Goal: Information Seeking & Learning: Learn about a topic

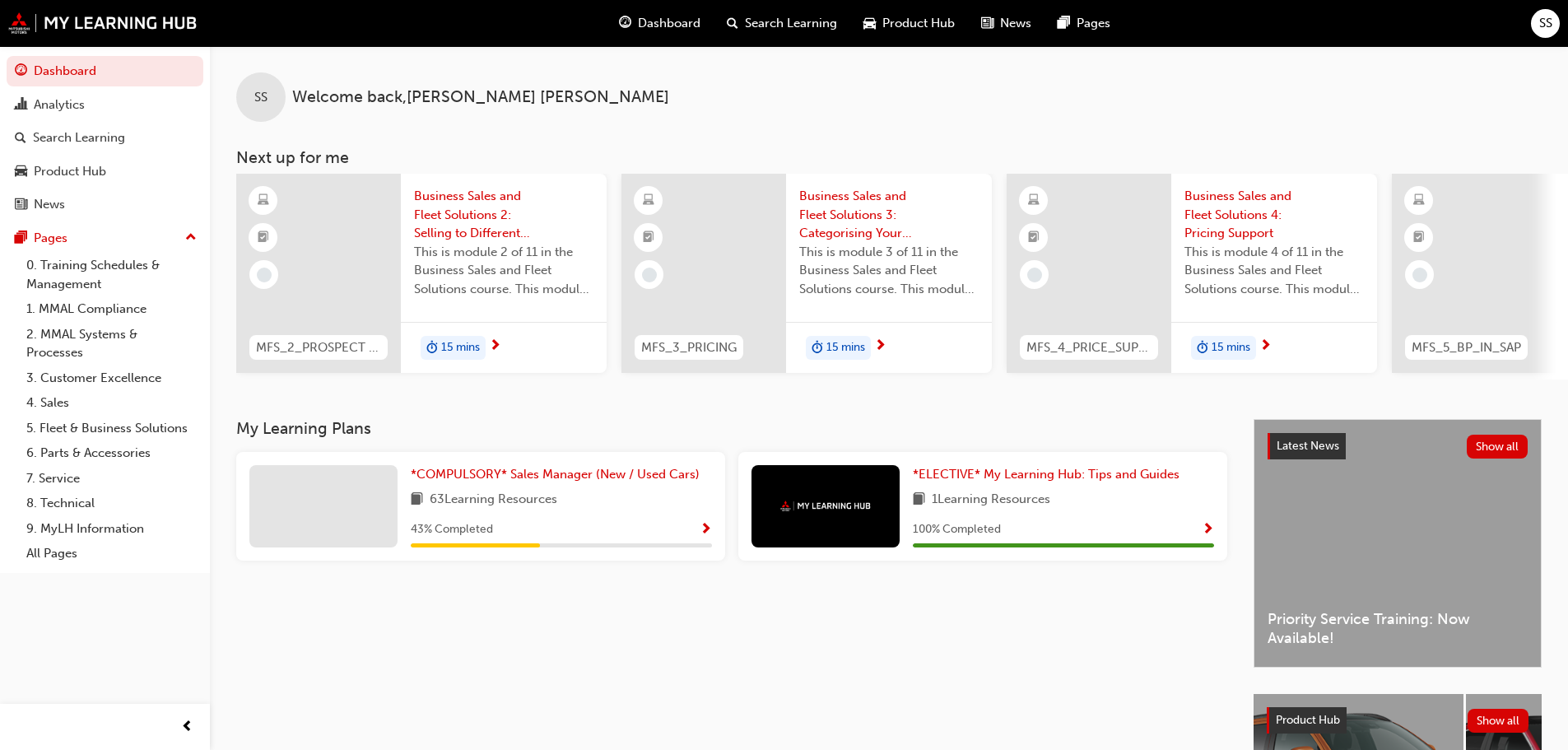
click at [487, 219] on span "Business Sales and Fleet Solutions 2: Selling to Different Customers" at bounding box center [503, 215] width 179 height 56
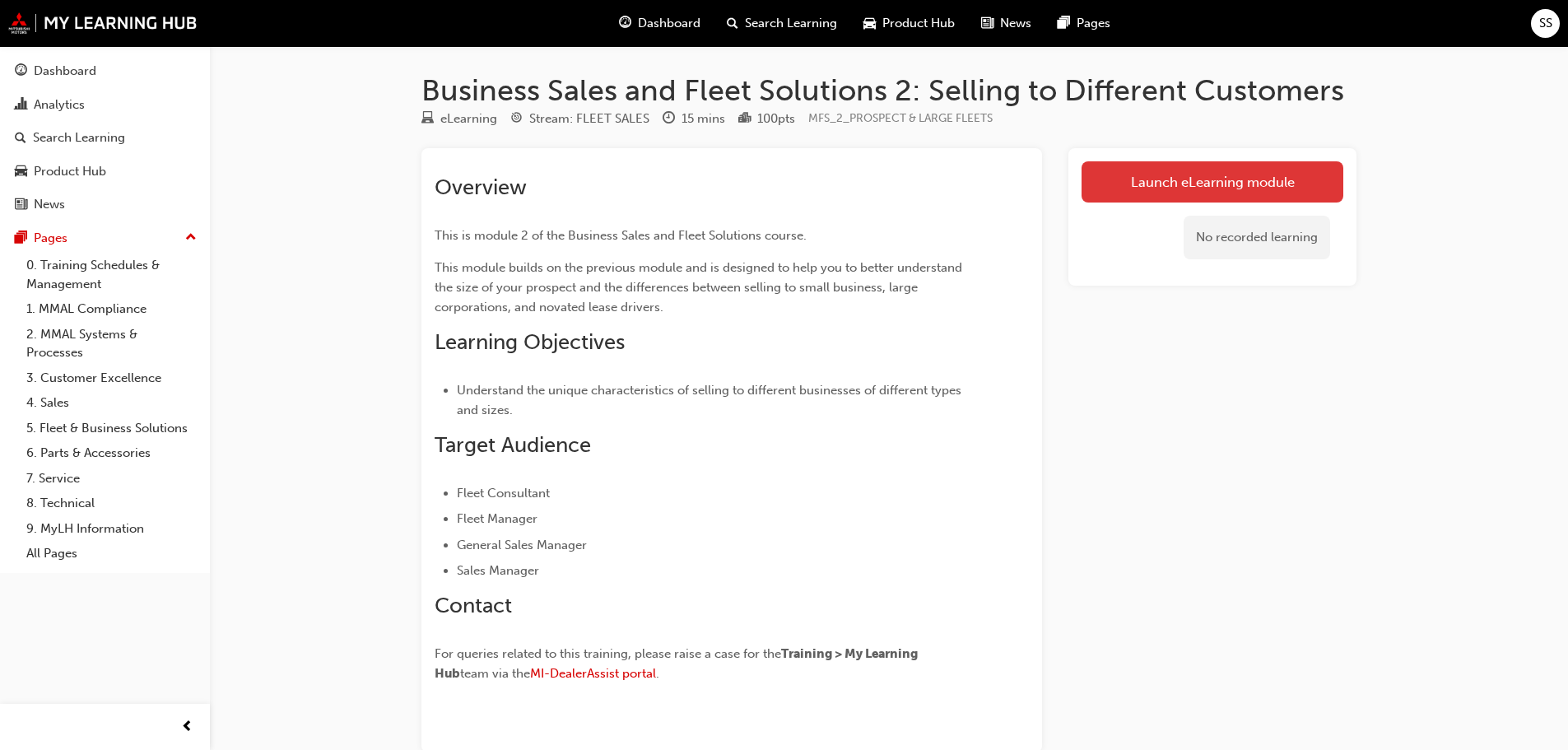
click at [1158, 189] on link "Launch eLearning module" at bounding box center [1213, 181] width 262 height 41
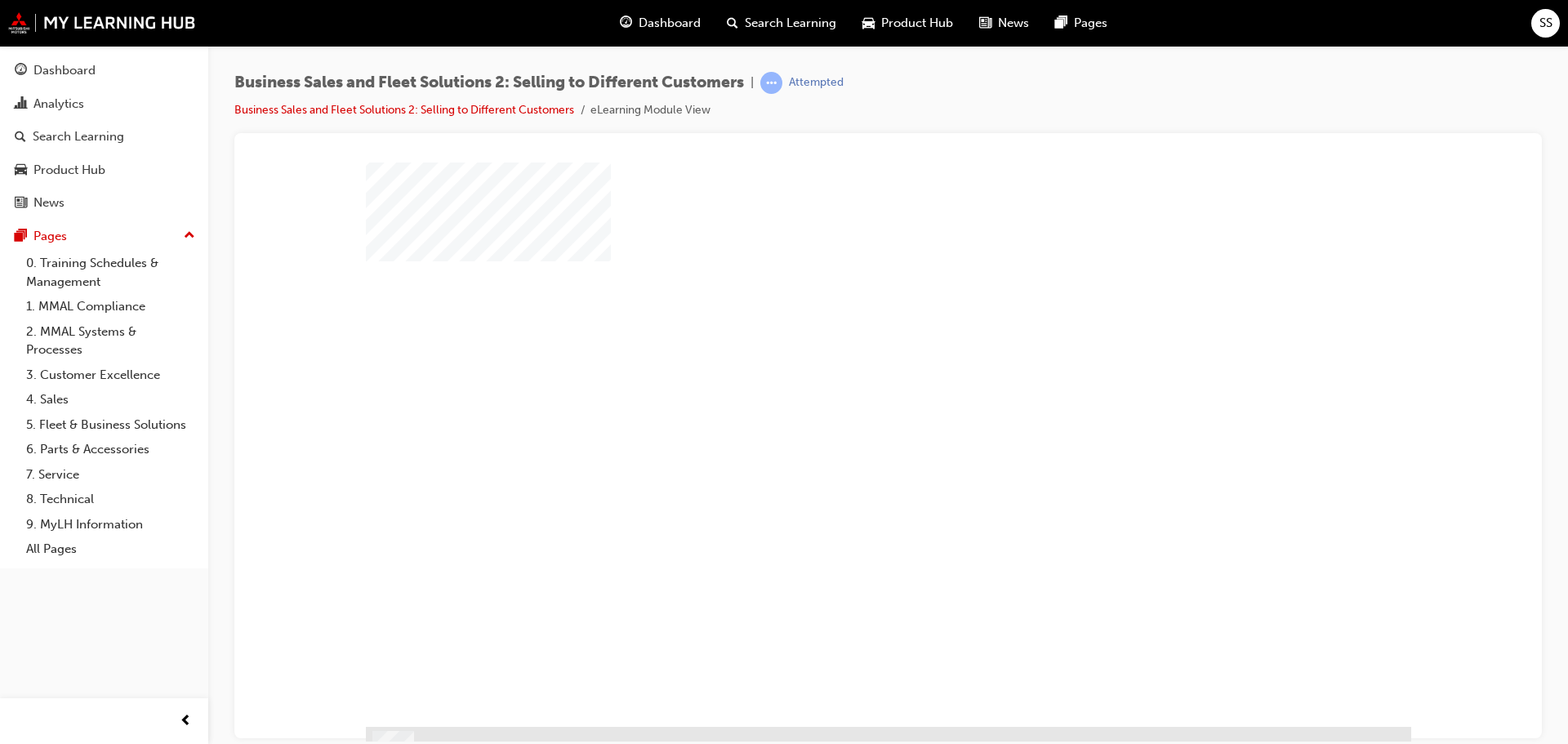
scroll to position [46, 0]
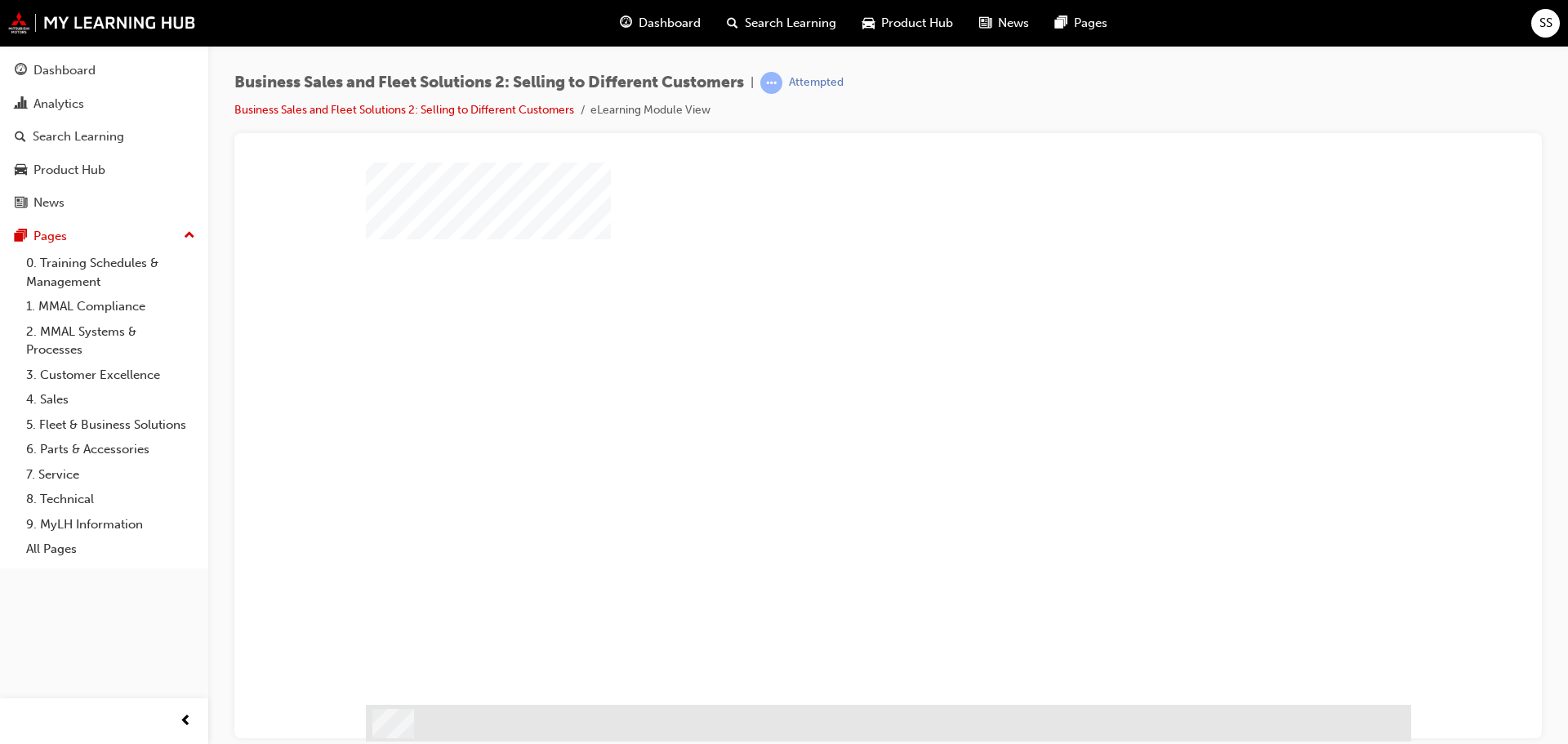
click at [656, 27] on span "Dashboard" at bounding box center [670, 24] width 62 height 19
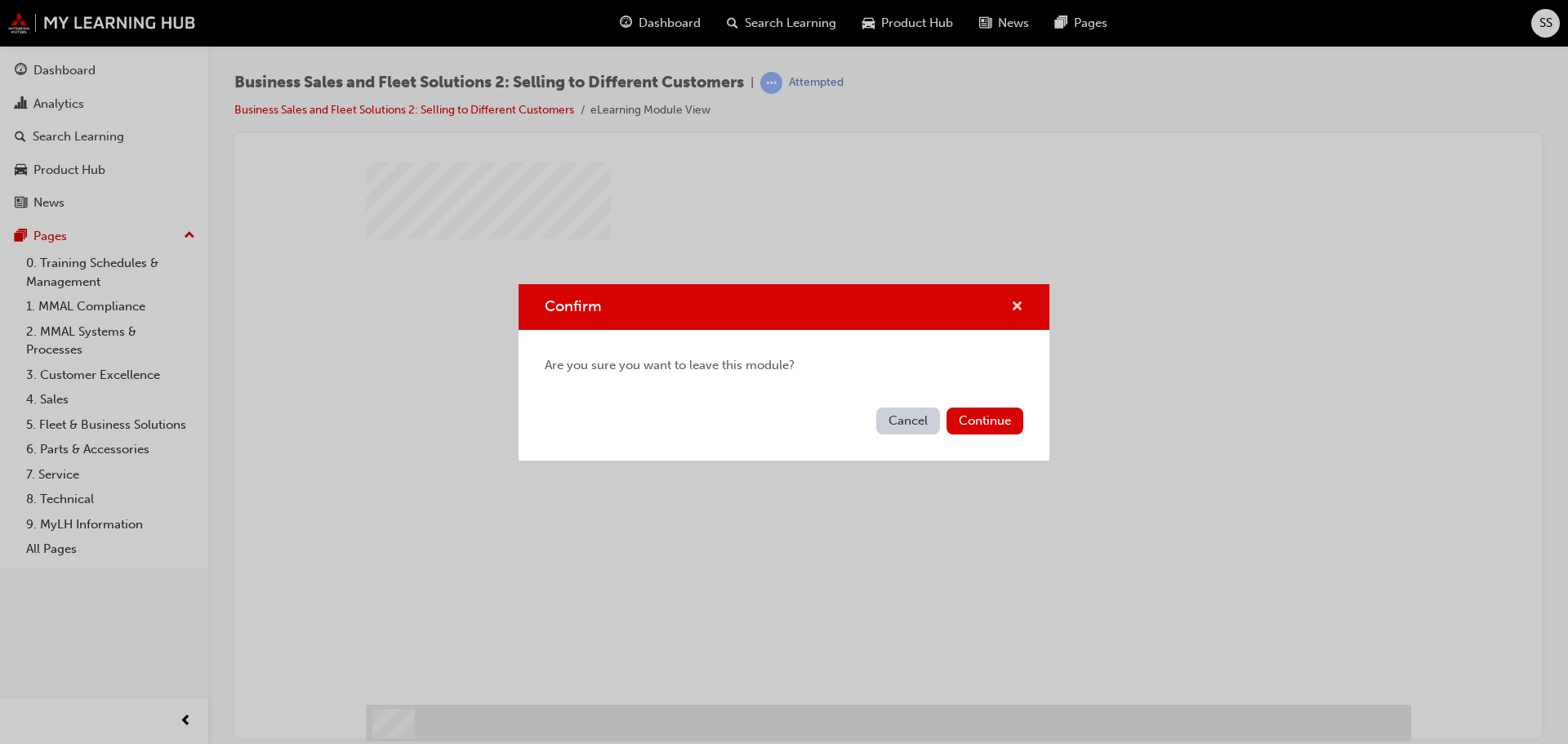
click at [1019, 303] on span "cross-icon" at bounding box center [1017, 308] width 12 height 15
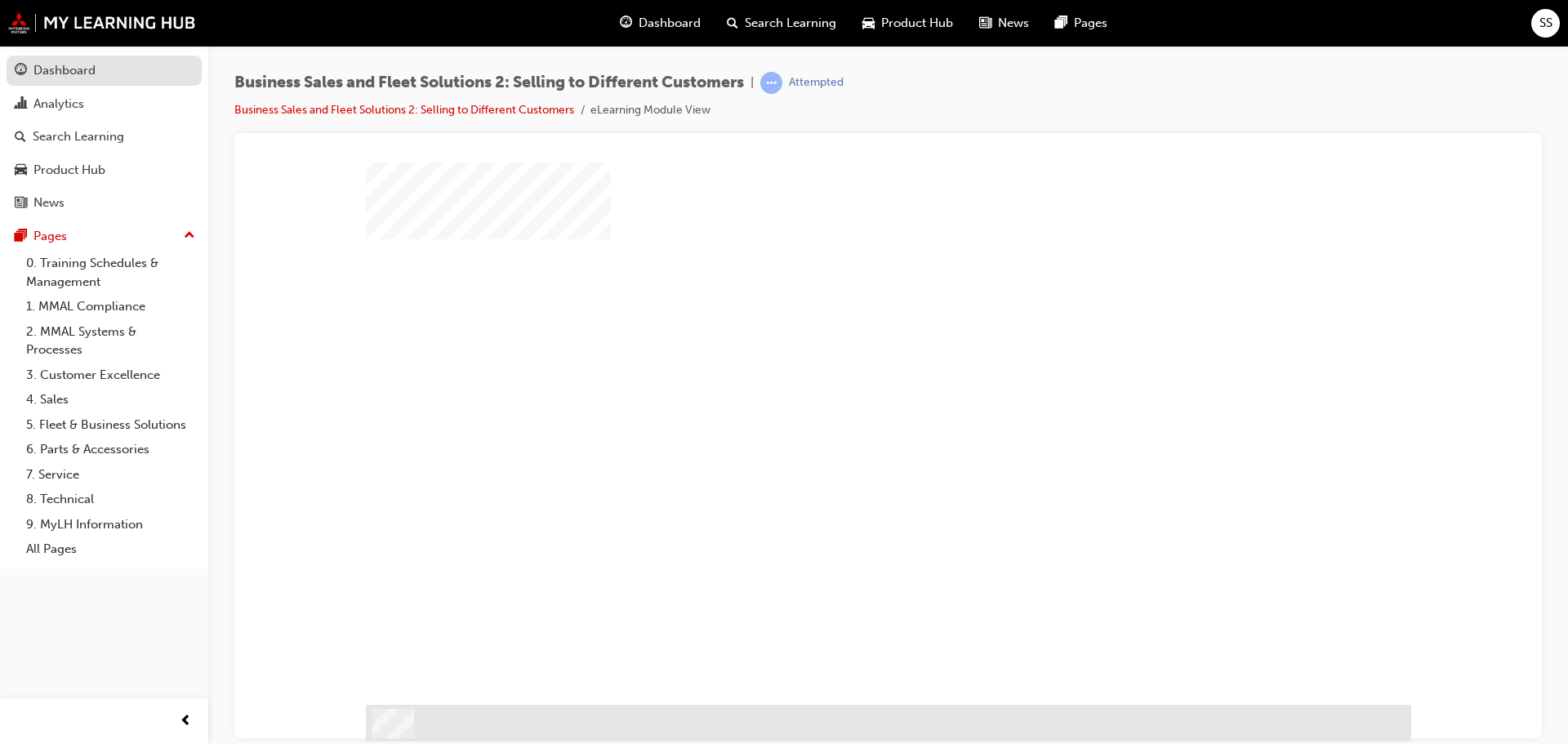
click at [48, 75] on div "Dashboard" at bounding box center [65, 71] width 62 height 19
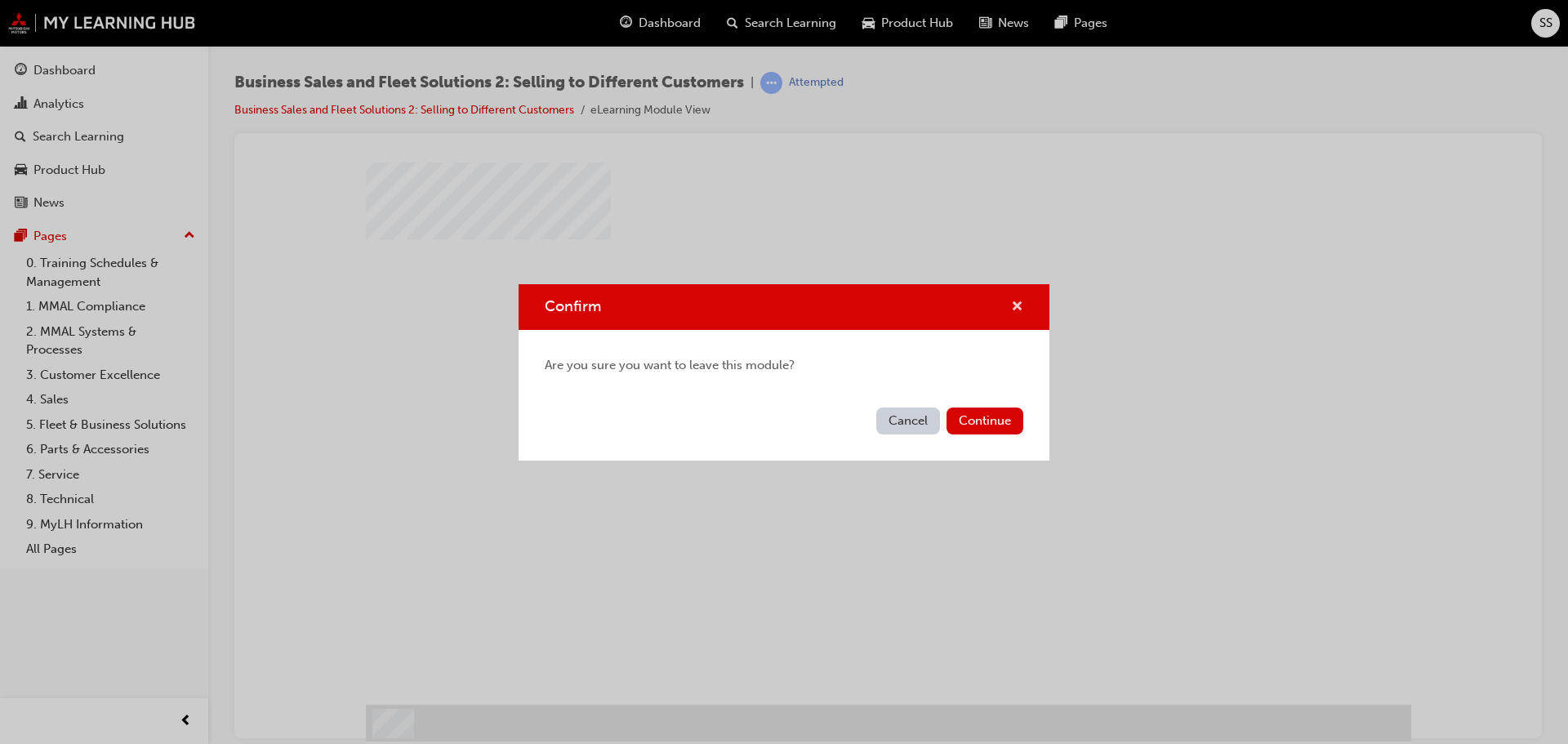
click at [1019, 302] on span "cross-icon" at bounding box center [1017, 308] width 12 height 15
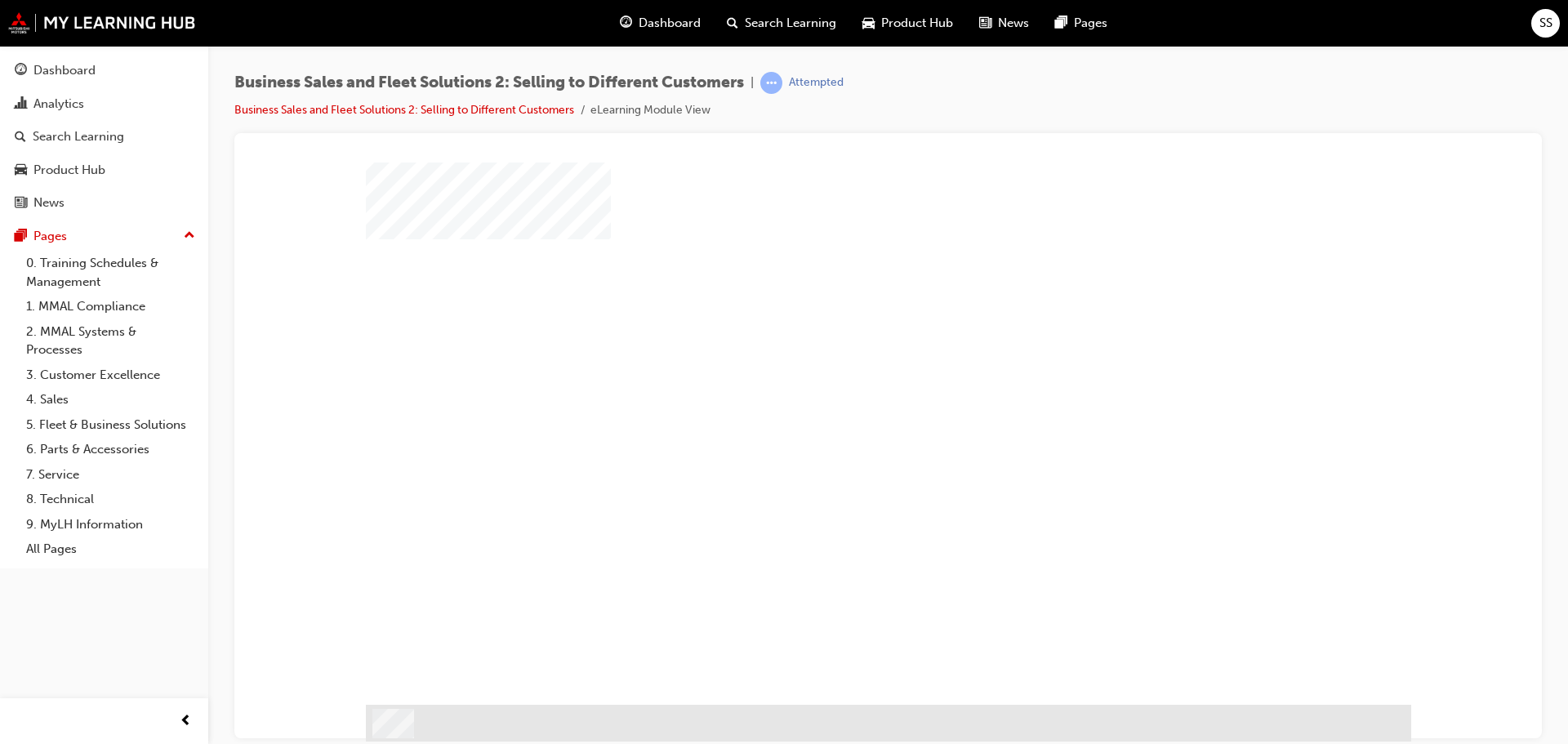
click at [841, 358] on div "play" at bounding box center [841, 358] width 0 height 0
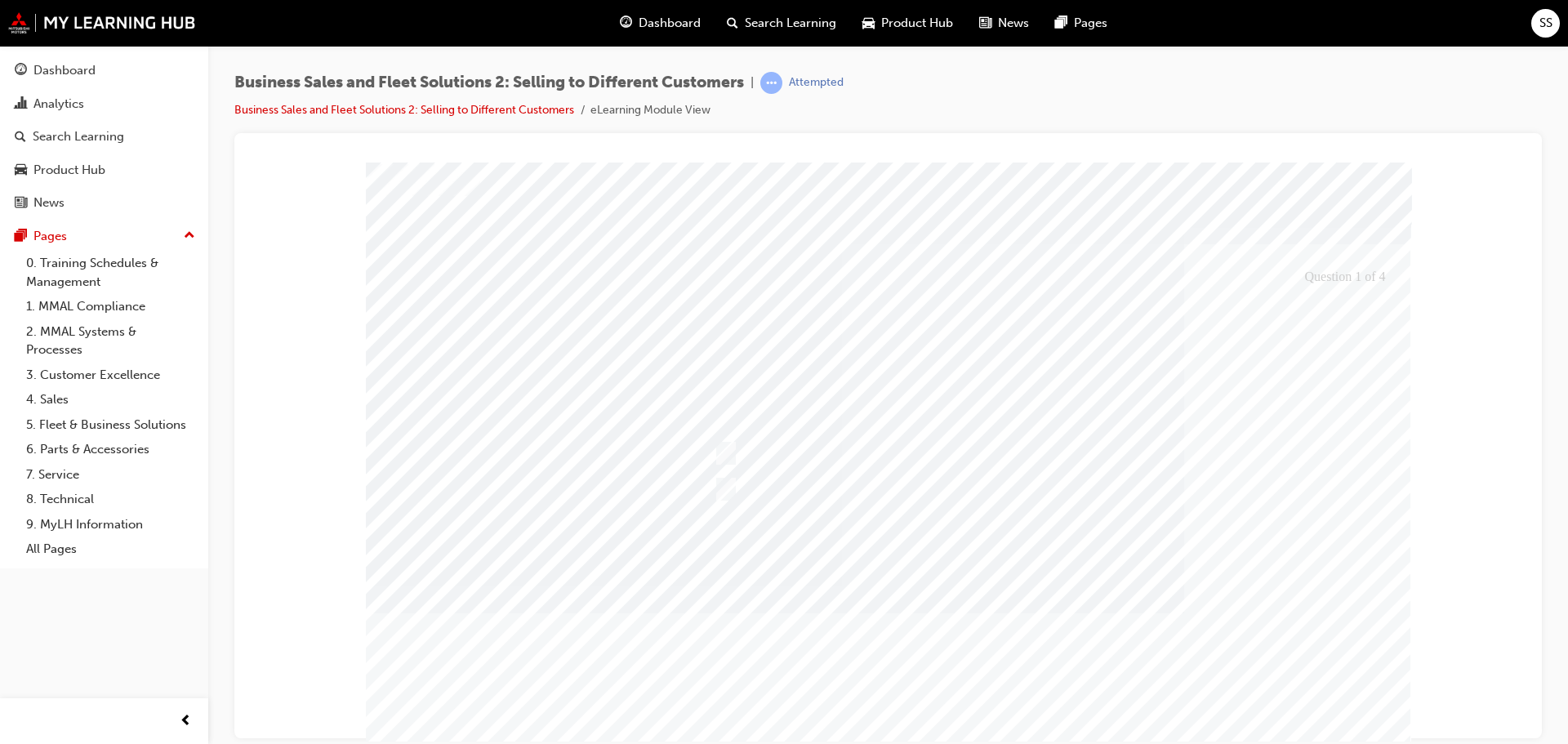
click at [781, 456] on div at bounding box center [888, 474] width 1045 height 624
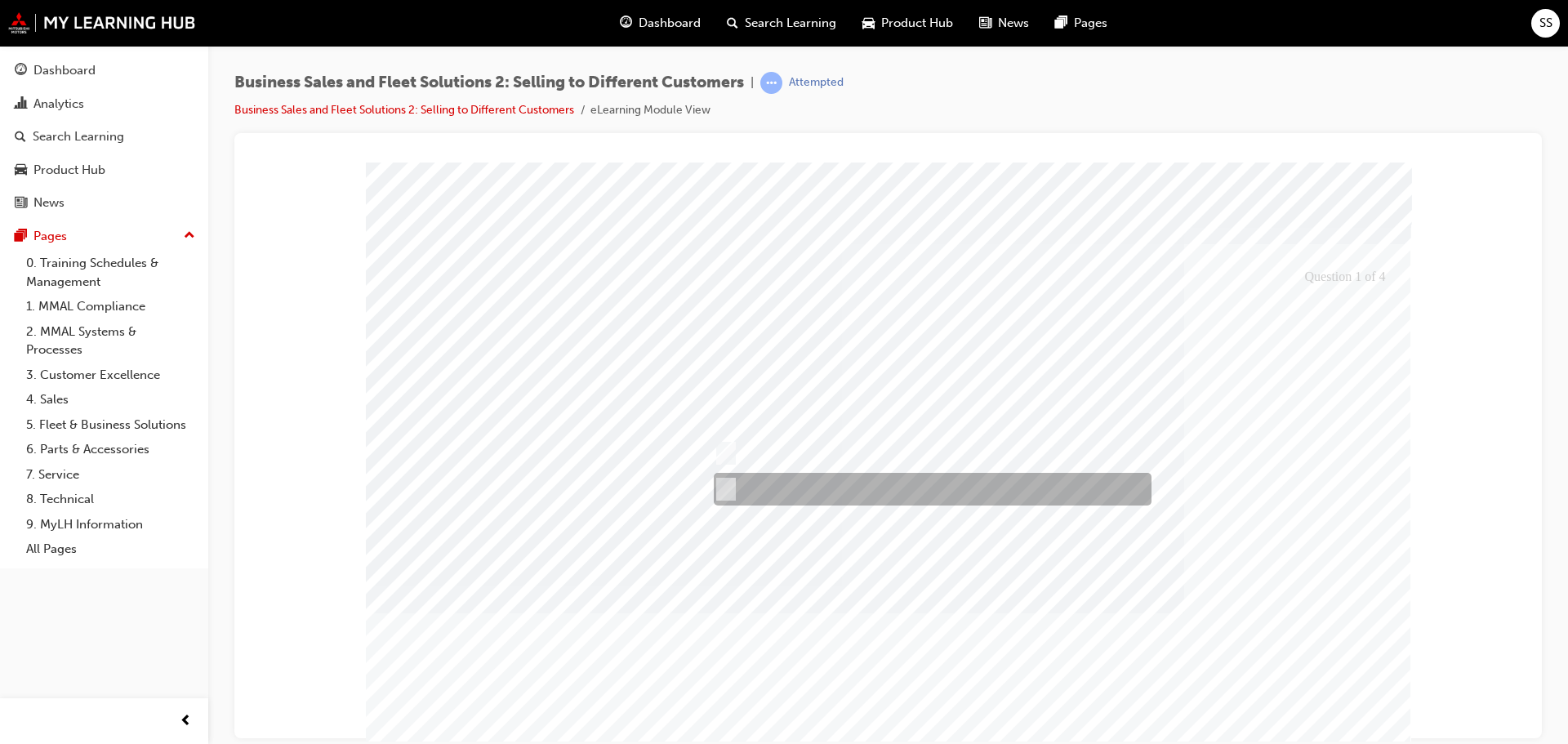
click at [784, 480] on div at bounding box center [928, 489] width 438 height 33
checkbox input "true"
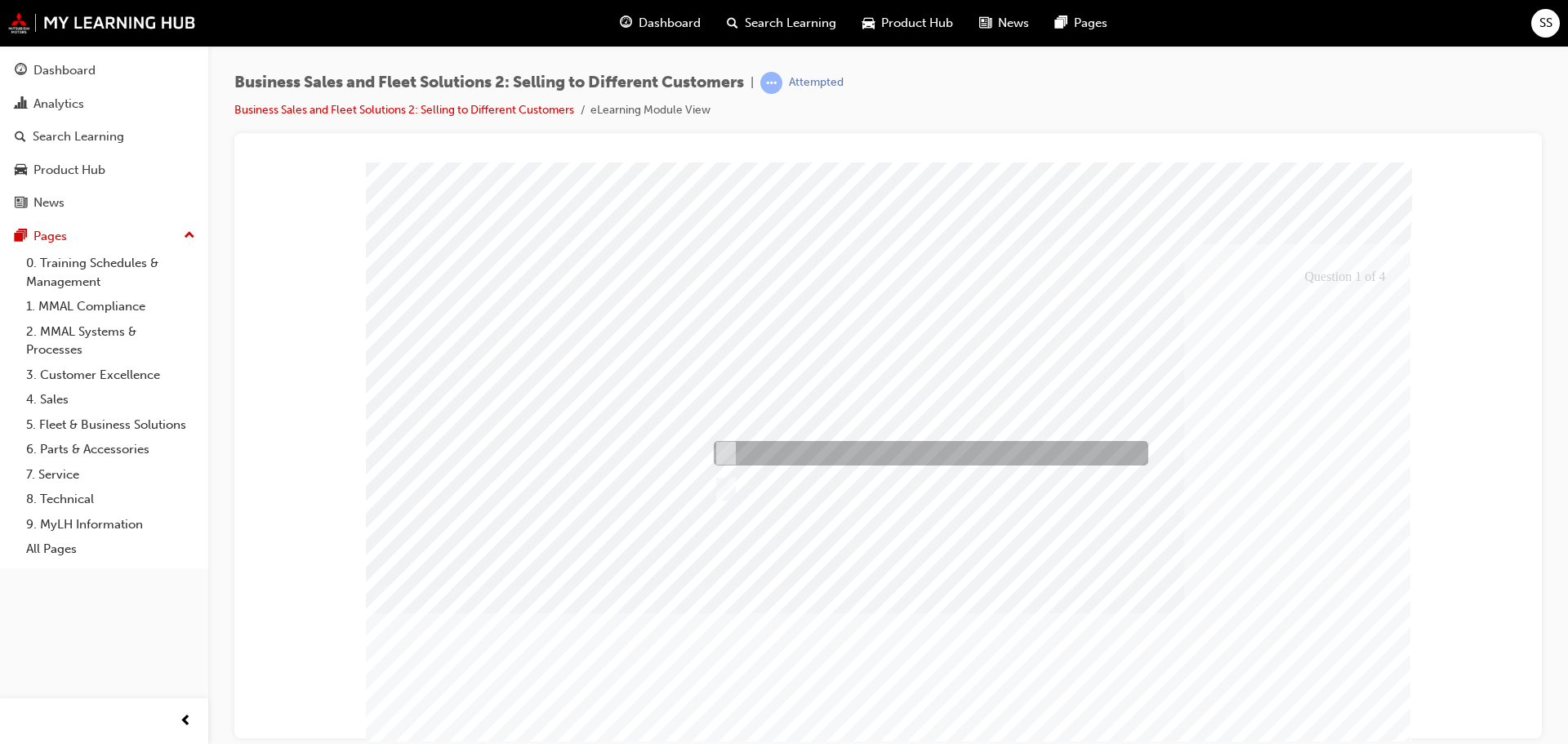
click at [768, 448] on div at bounding box center [926, 453] width 434 height 24
checkbox input "true"
click at [800, 517] on div at bounding box center [888, 474] width 1045 height 624
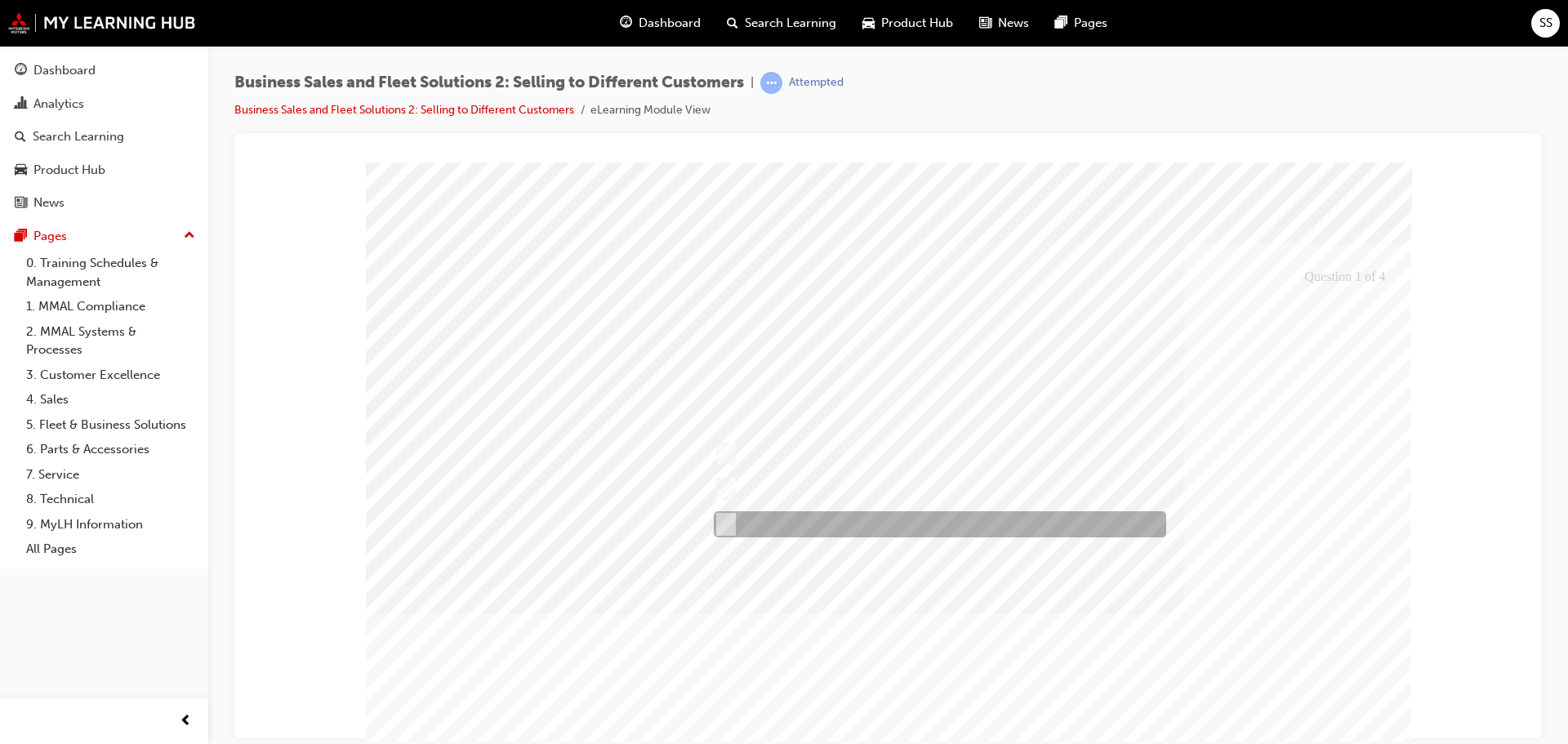
click at [799, 517] on div at bounding box center [936, 525] width 452 height 26
checkbox input "true"
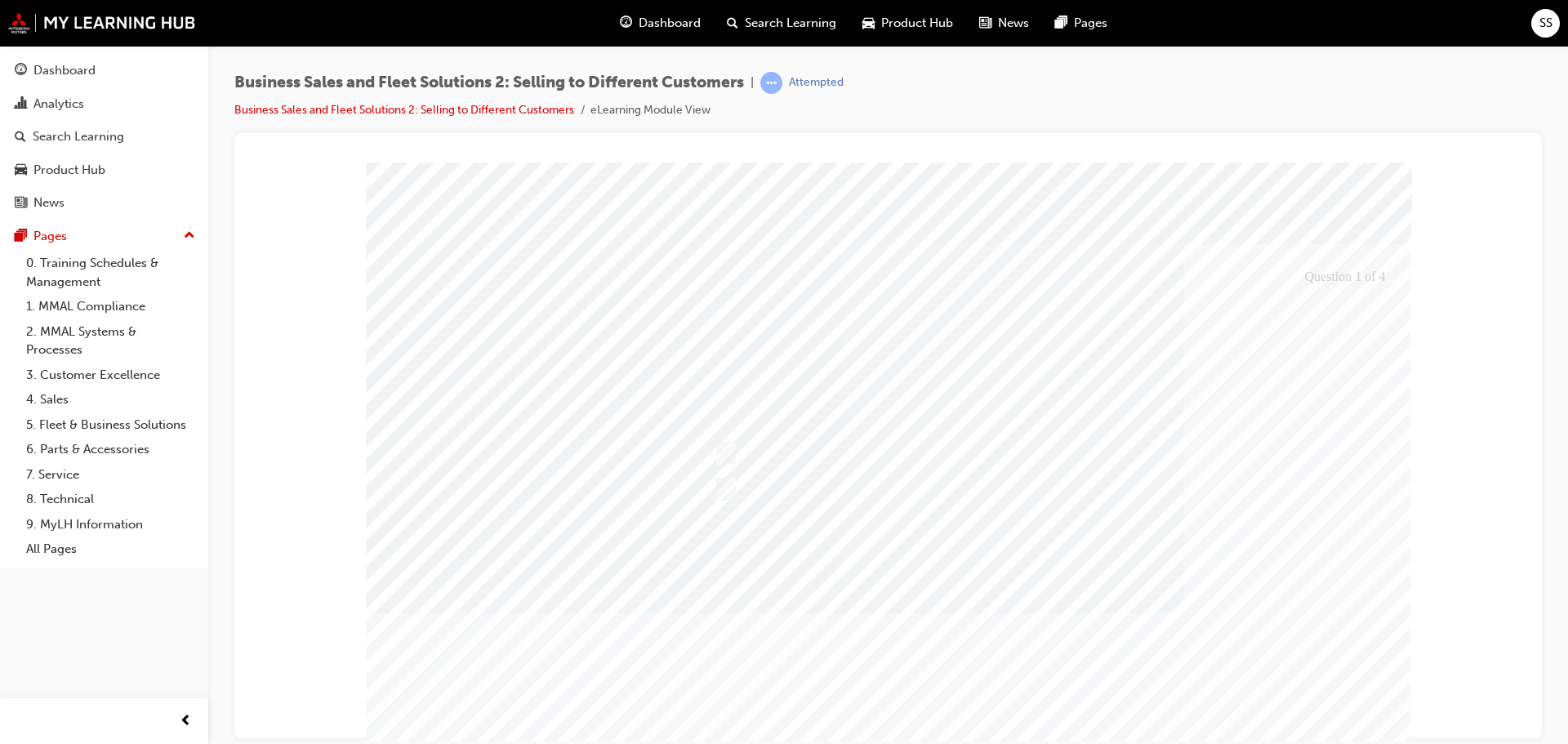
click at [1116, 655] on div at bounding box center [888, 474] width 1045 height 624
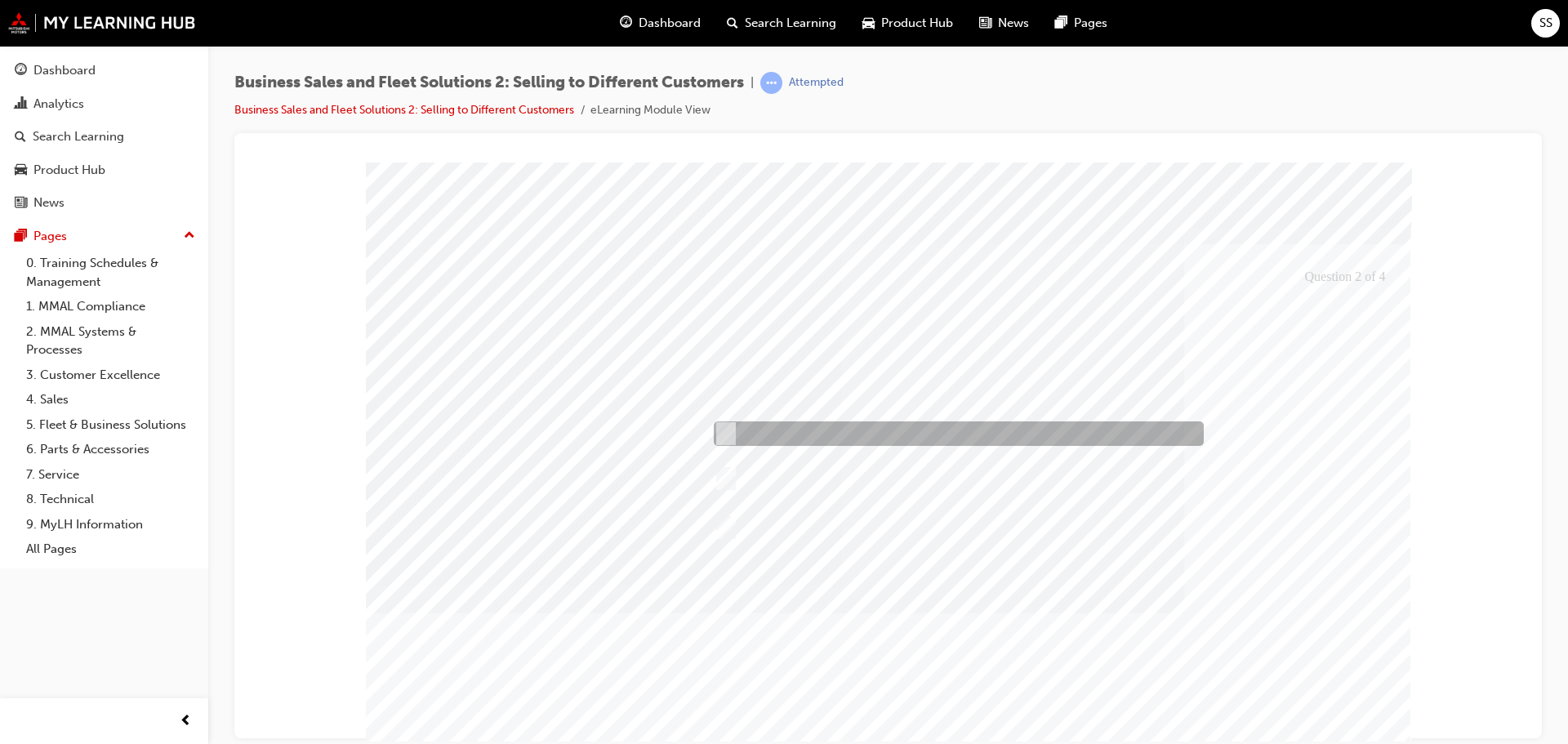
click at [866, 437] on div at bounding box center [955, 433] width 490 height 24
checkbox input "true"
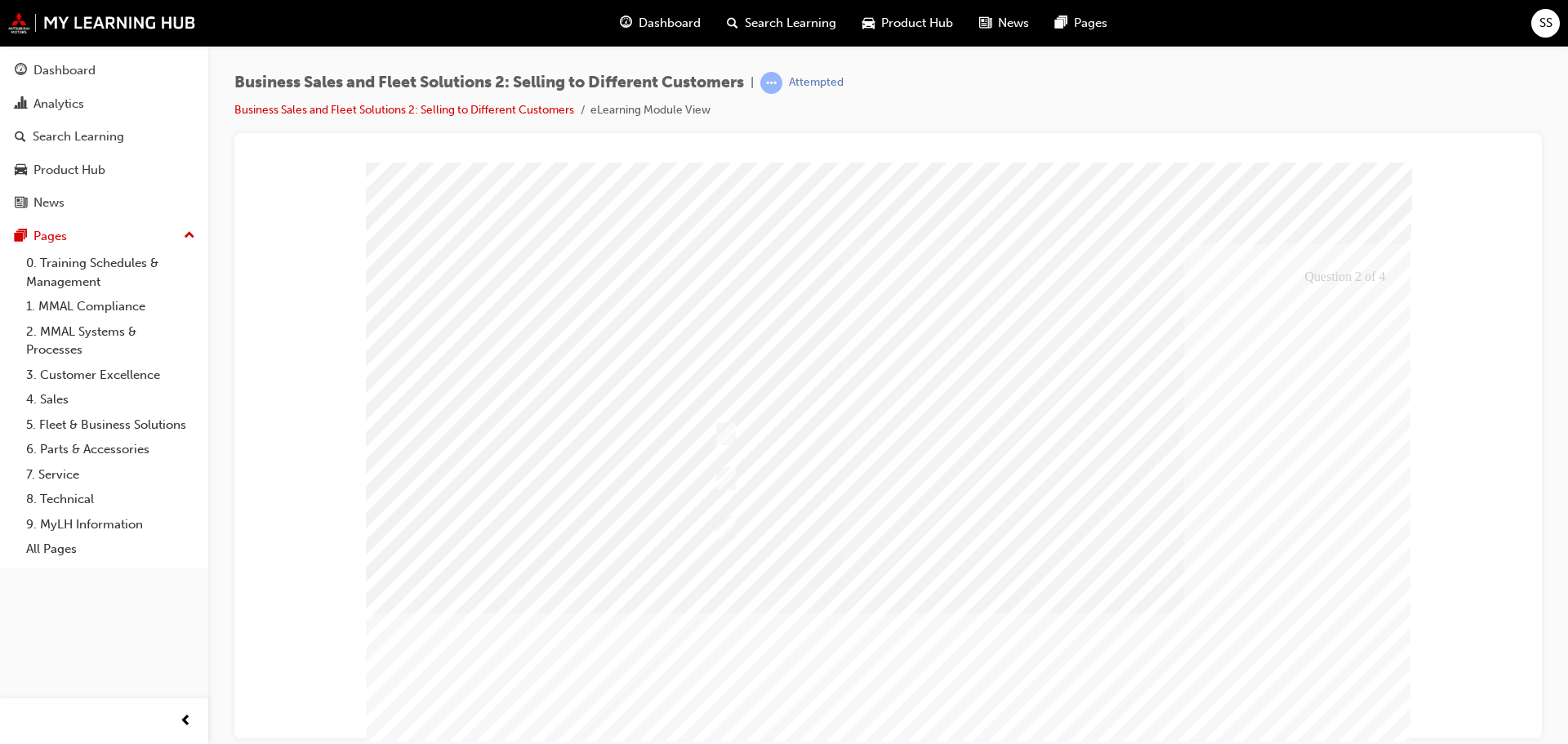
click at [860, 461] on div at bounding box center [946, 478] width 474 height 46
checkbox input "true"
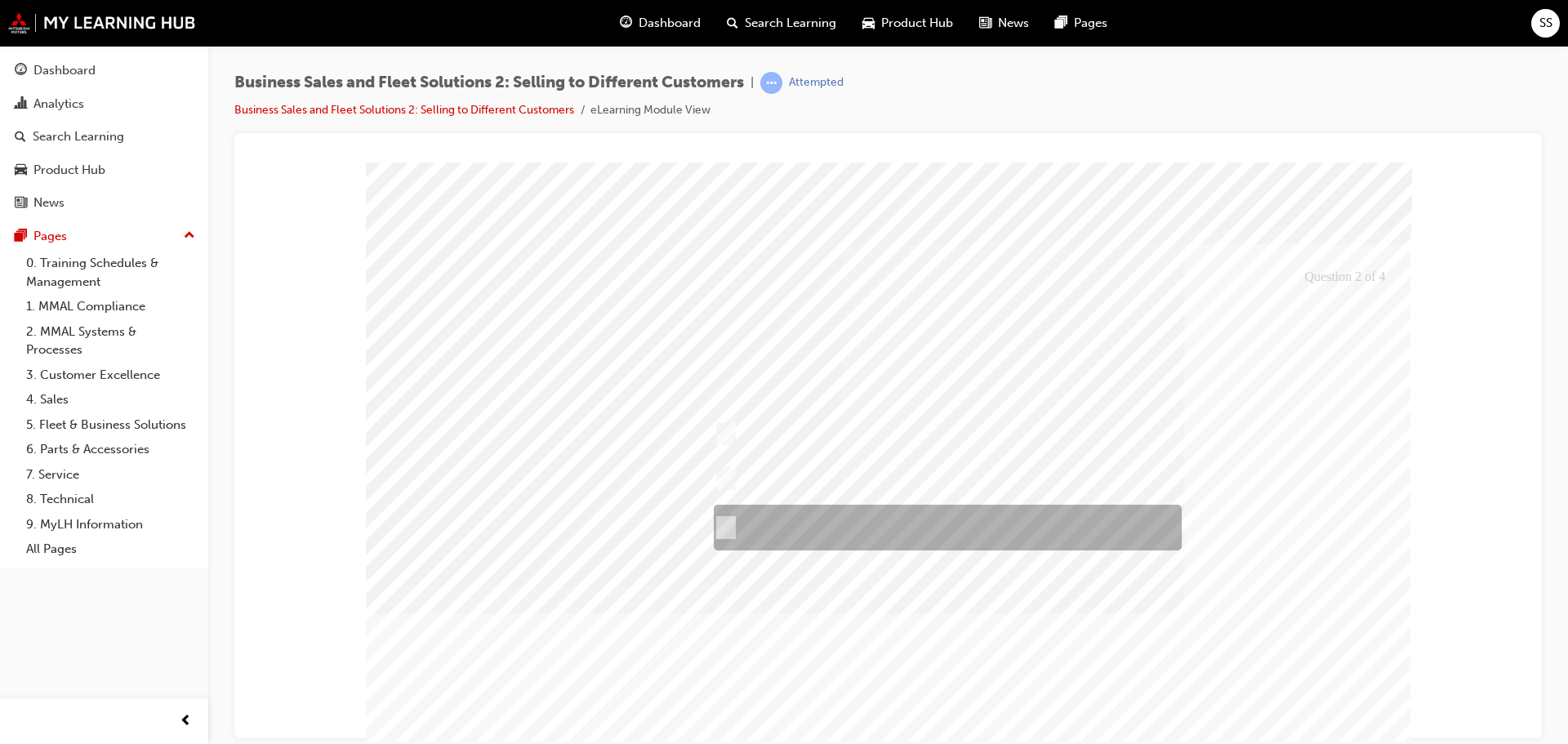
click at [853, 530] on div at bounding box center [943, 527] width 468 height 46
checkbox input "true"
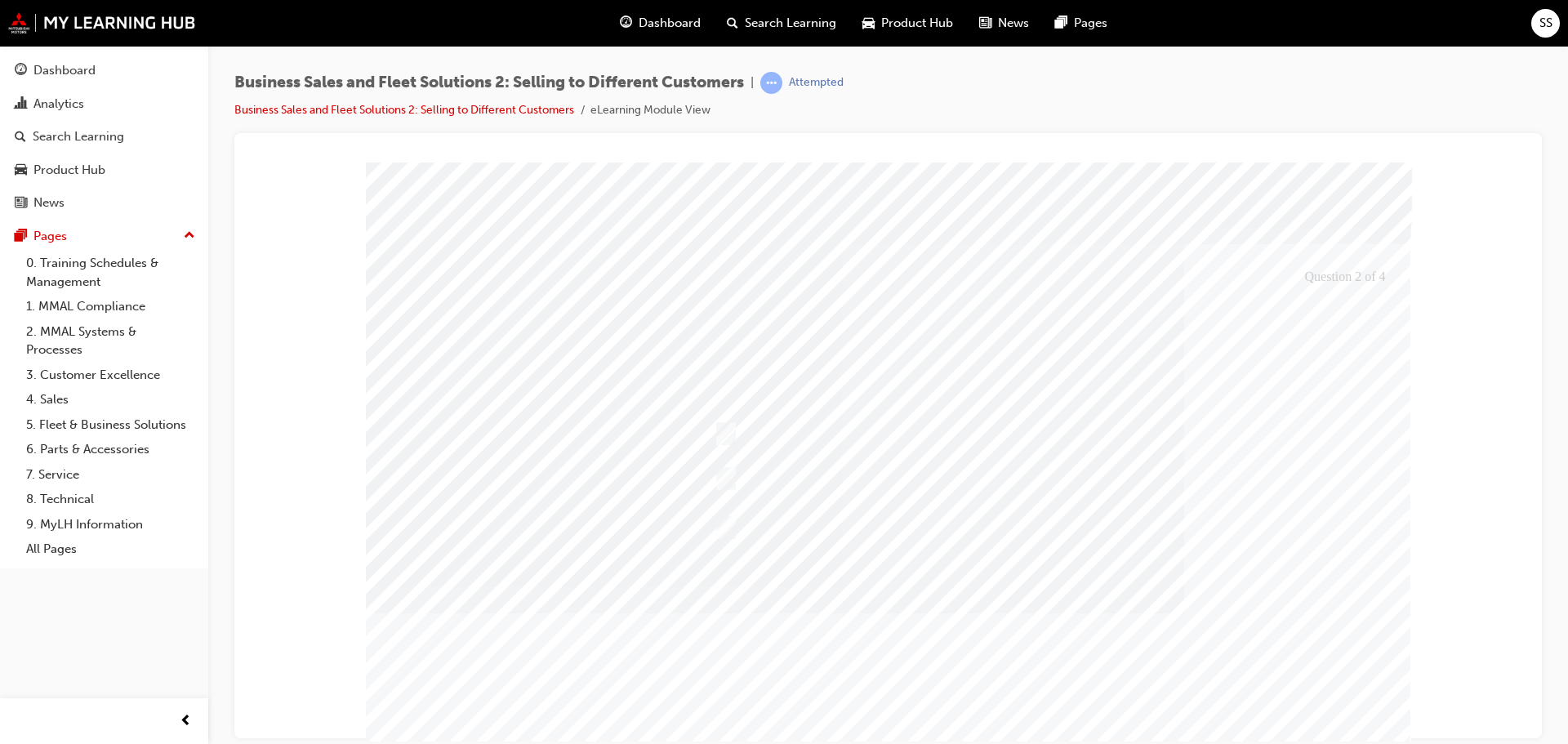
click at [1124, 658] on div at bounding box center [888, 474] width 1045 height 624
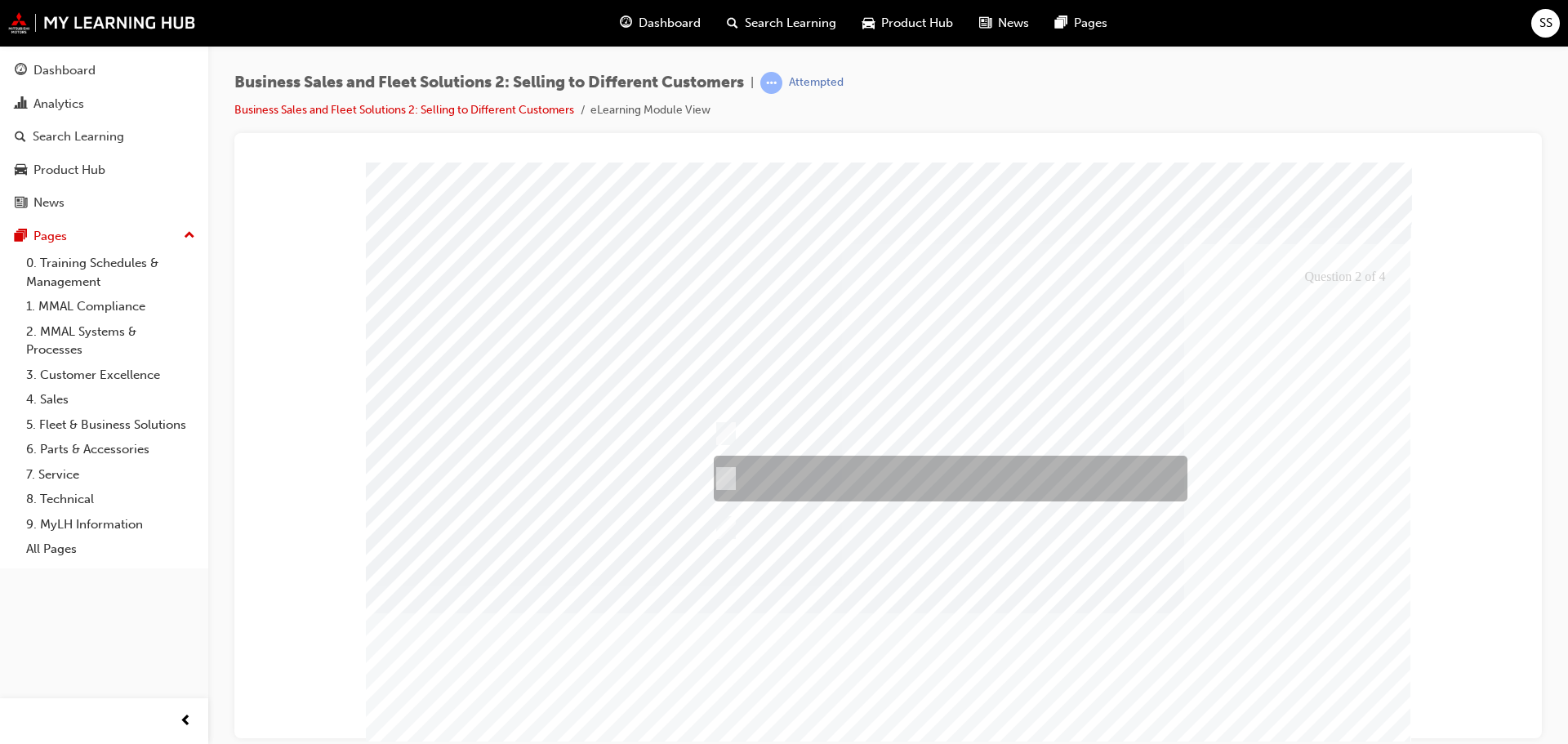
click at [816, 484] on div at bounding box center [946, 478] width 474 height 46
checkbox input "false"
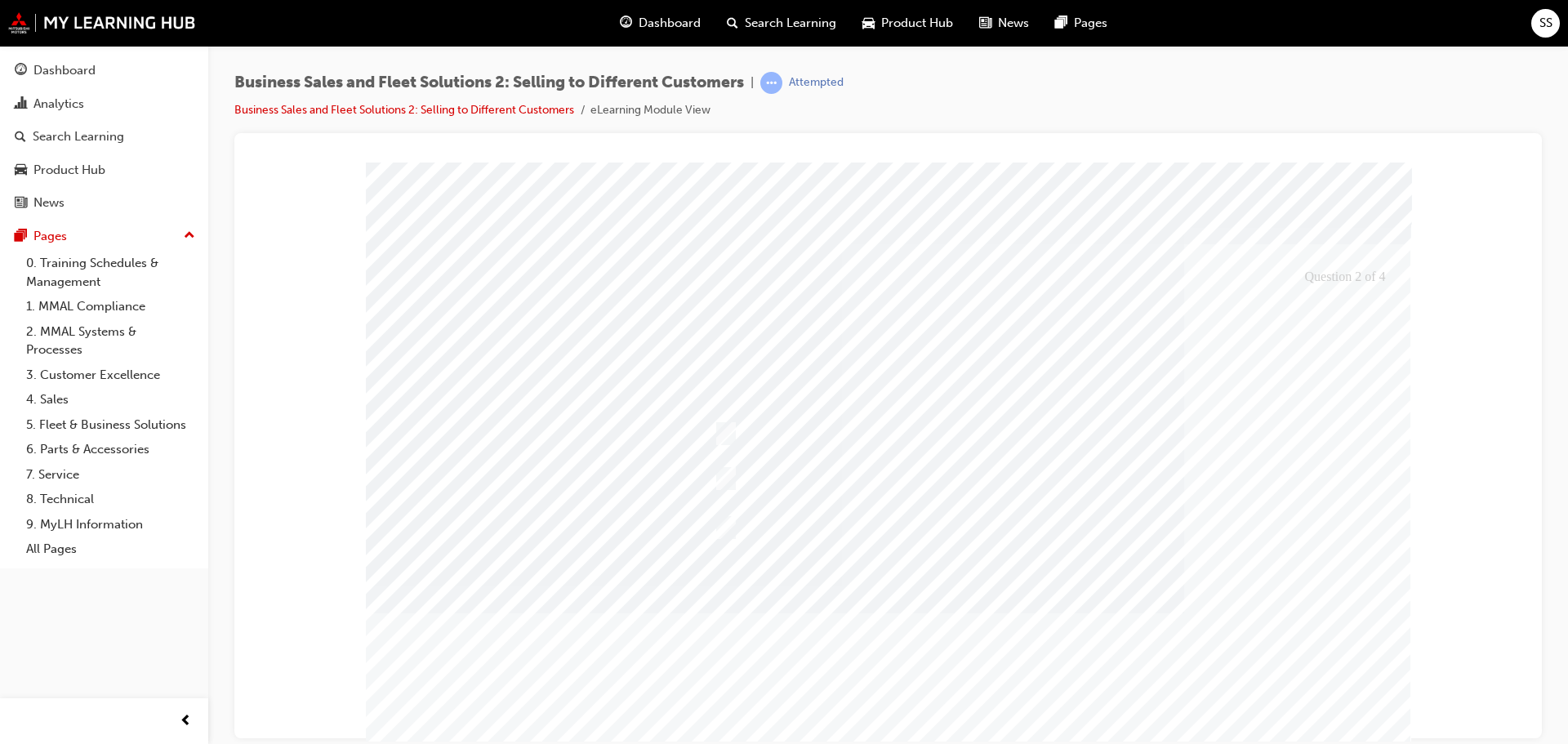
click at [1124, 666] on div at bounding box center [888, 474] width 1045 height 624
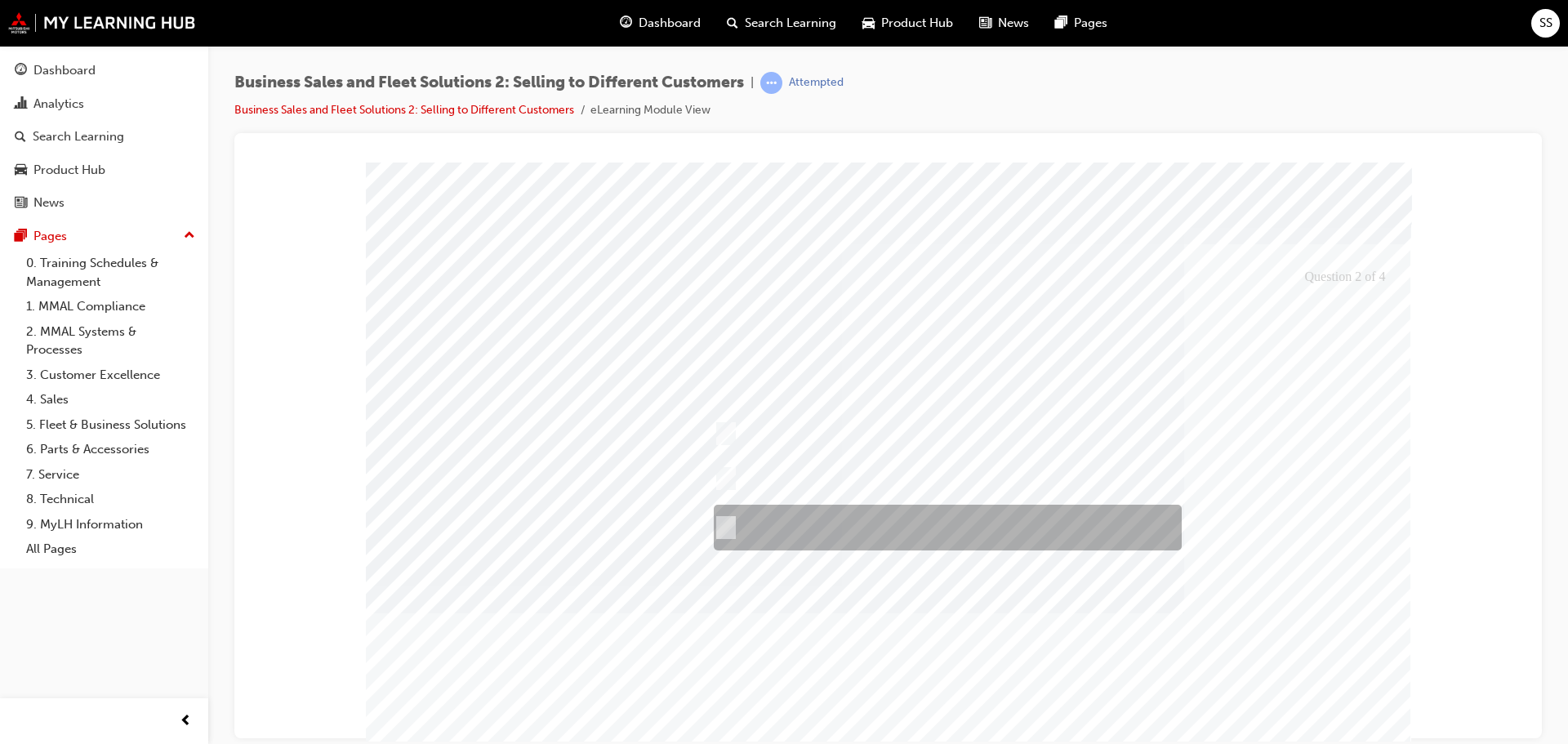
click at [918, 534] on div at bounding box center [943, 527] width 468 height 46
checkbox input "false"
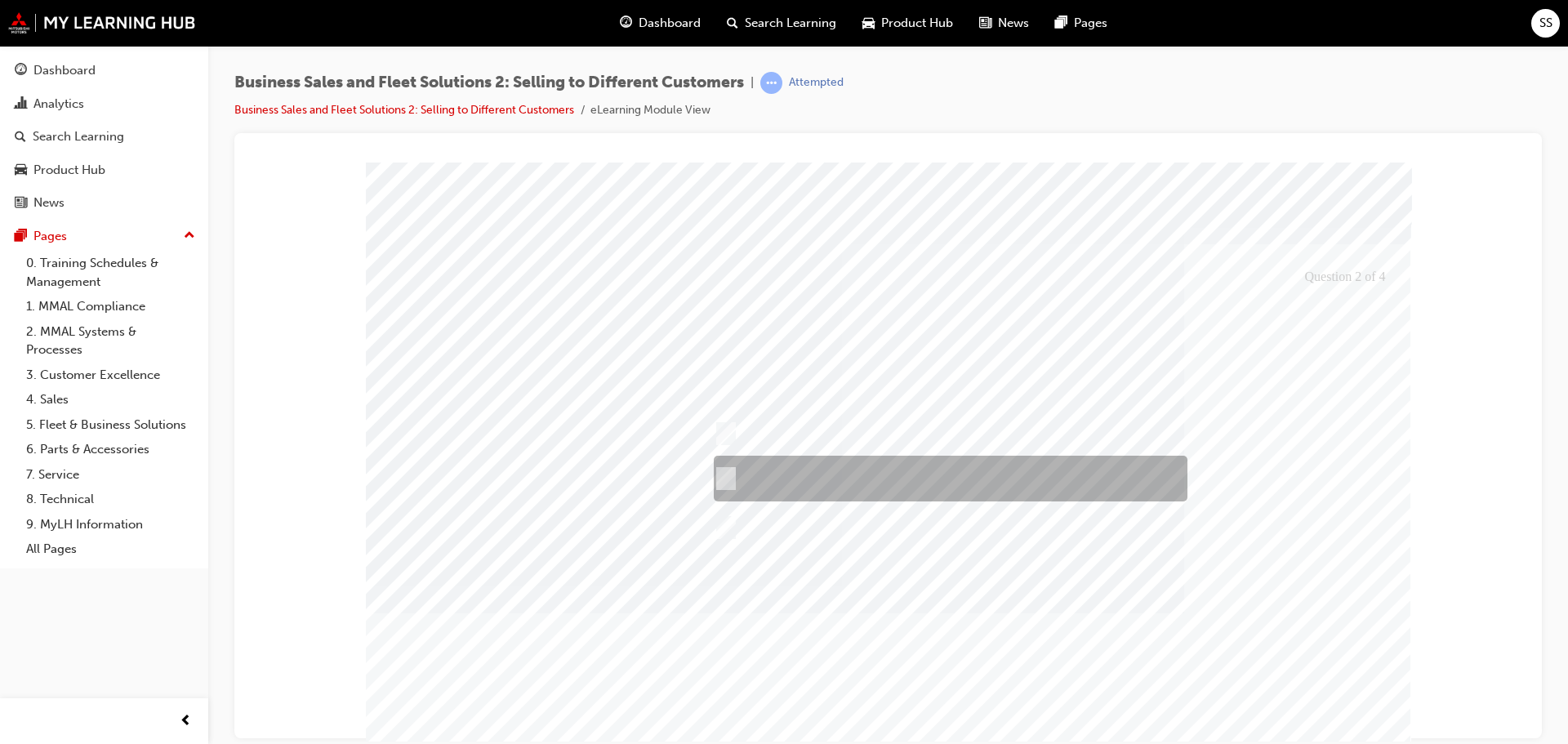
click at [891, 483] on div at bounding box center [946, 478] width 474 height 46
checkbox input "true"
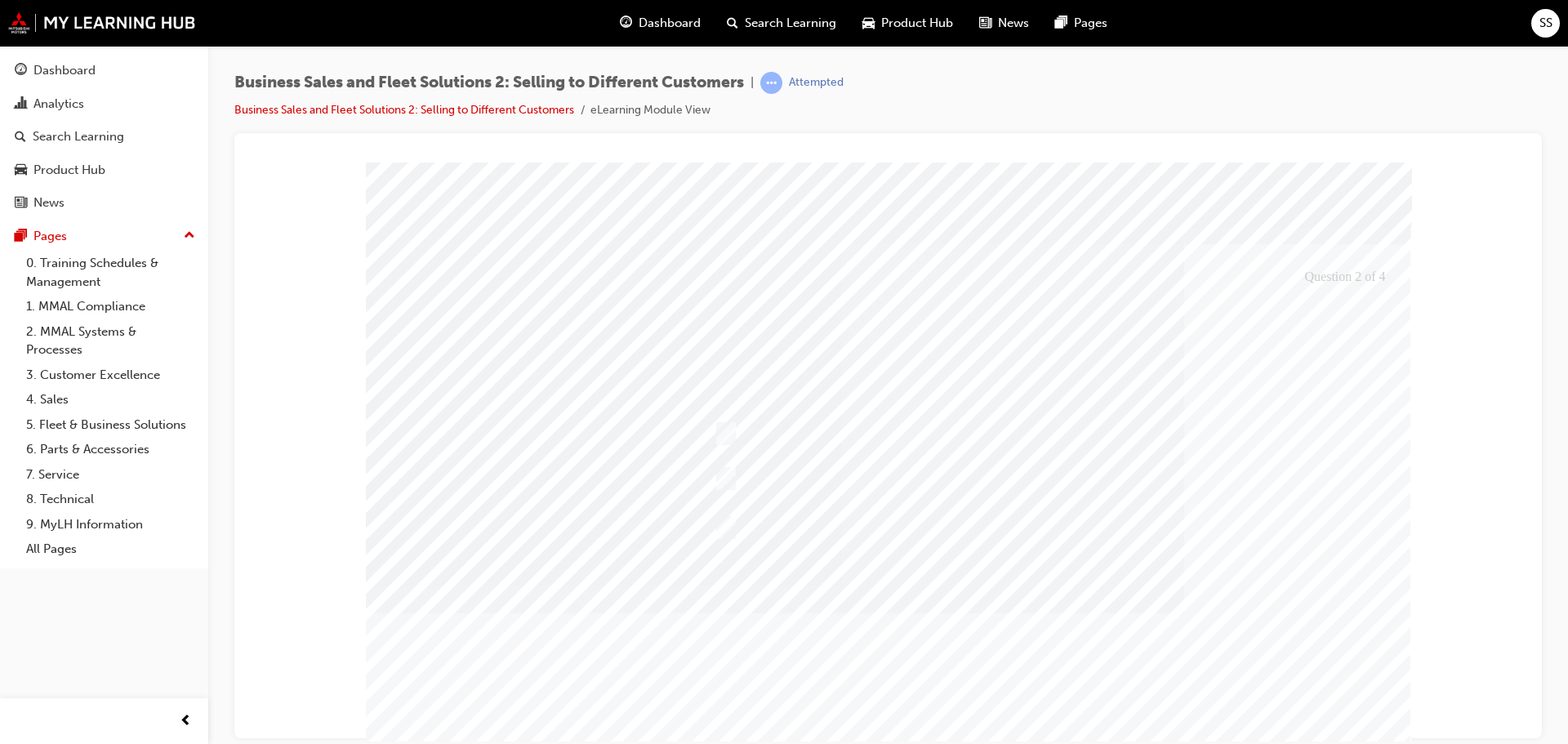
click at [1094, 657] on div at bounding box center [888, 474] width 1045 height 624
